Goal: Find specific page/section: Find specific page/section

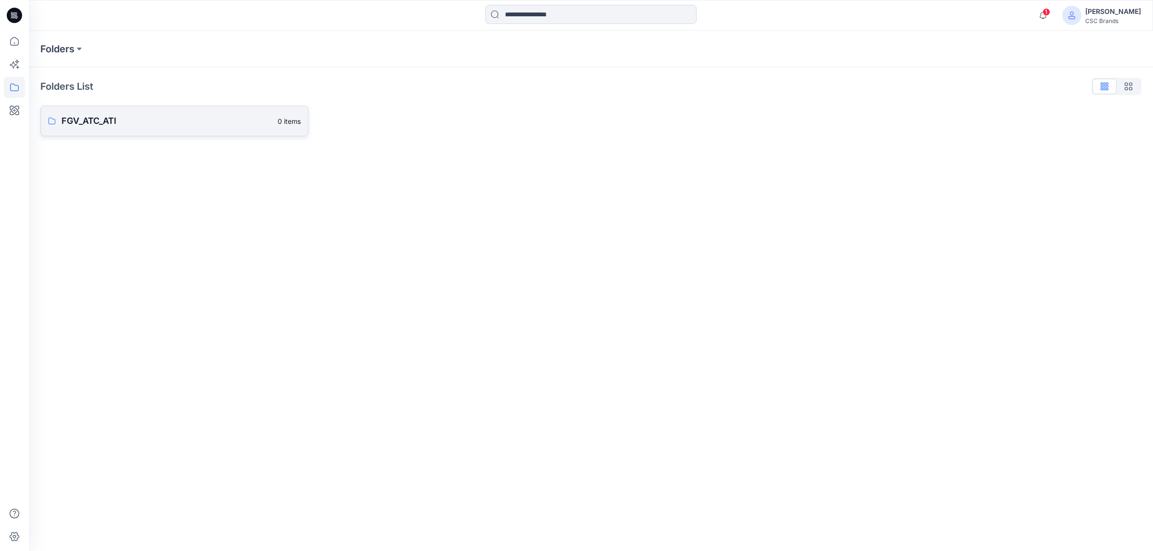
click at [161, 123] on p "FGV_ATC_ATI" at bounding box center [166, 120] width 210 height 13
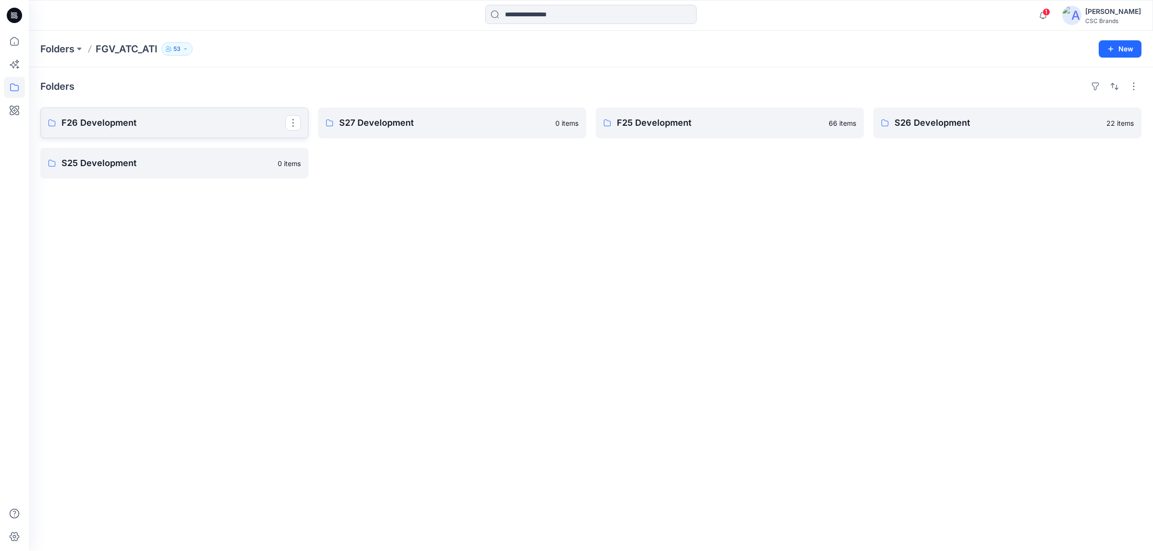
click at [165, 132] on link "F26 Development" at bounding box center [174, 123] width 268 height 31
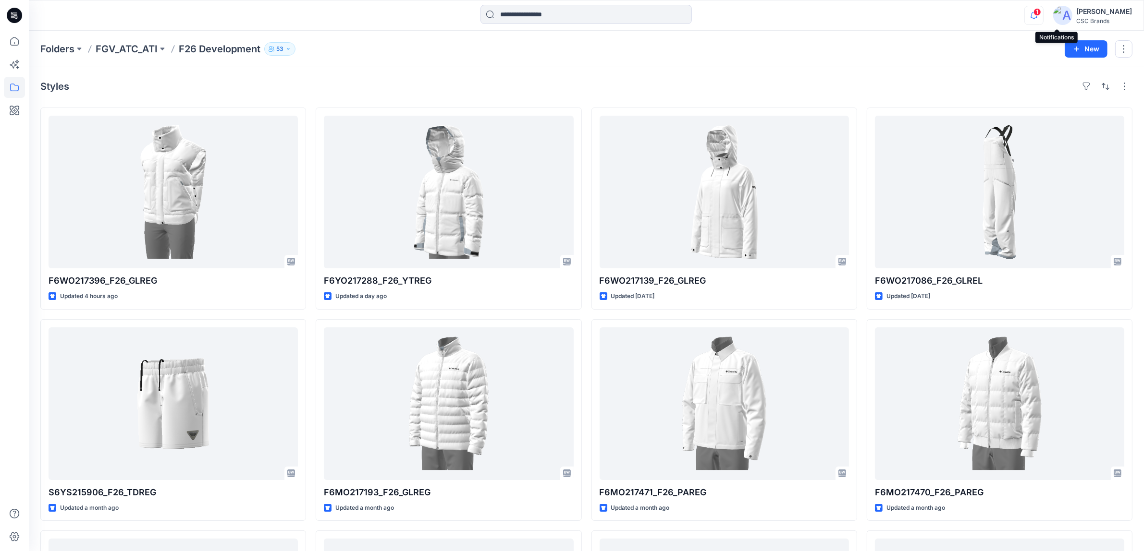
click at [1043, 20] on icon "button" at bounding box center [1034, 15] width 18 height 19
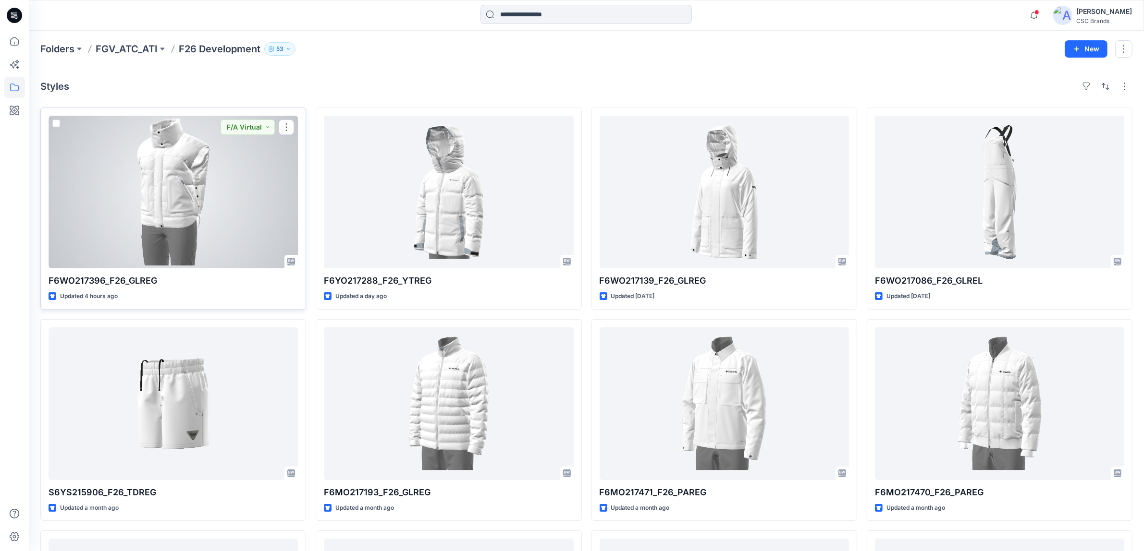
click at [202, 210] on div at bounding box center [173, 192] width 249 height 153
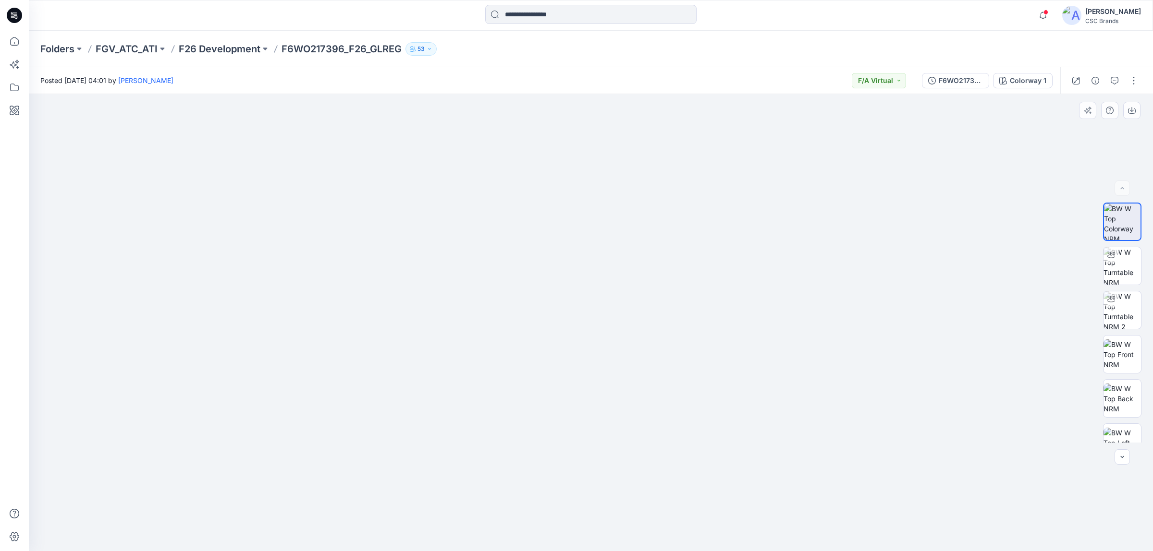
click at [793, 344] on img at bounding box center [591, 292] width 580 height 519
click at [822, 368] on img at bounding box center [591, 292] width 580 height 518
drag, startPoint x: 394, startPoint y: 334, endPoint x: 382, endPoint y: 334, distance: 12.0
click at [382, 334] on img at bounding box center [591, 292] width 580 height 519
